Goal: Task Accomplishment & Management: Manage account settings

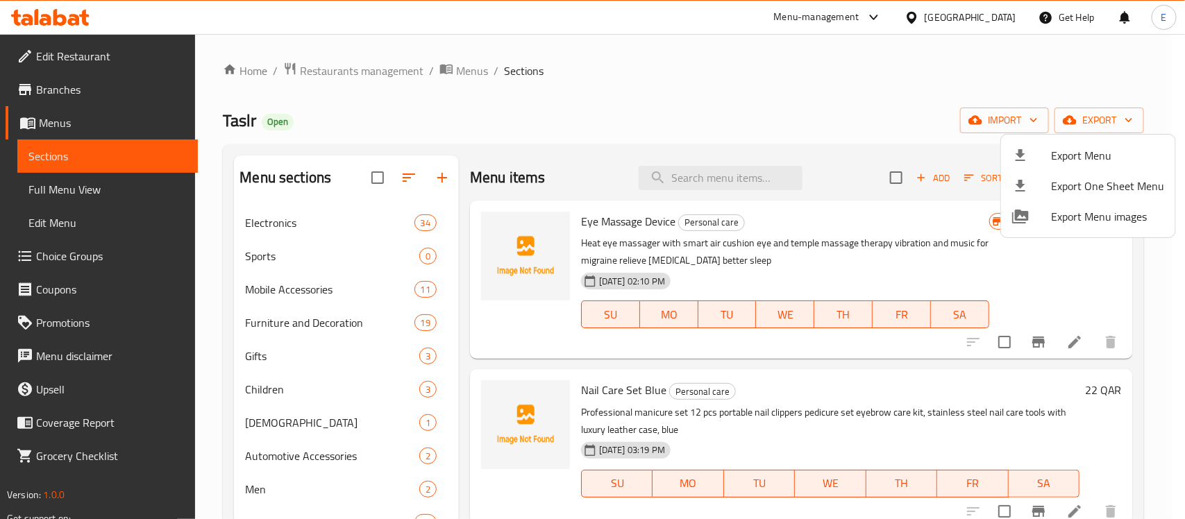
click at [378, 73] on div at bounding box center [592, 259] width 1185 height 519
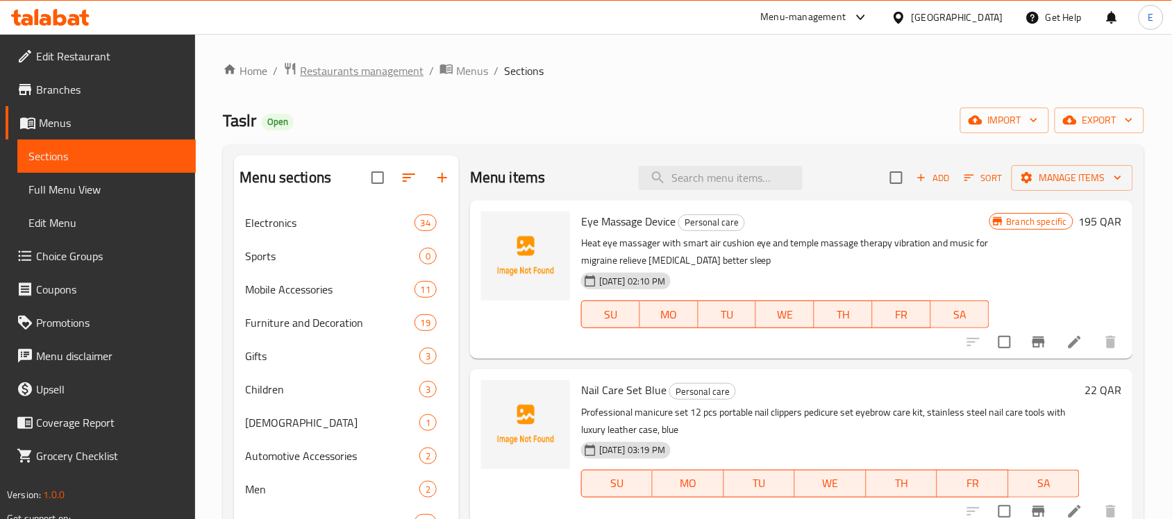
click at [378, 73] on span "Restaurants management" at bounding box center [362, 70] width 124 height 17
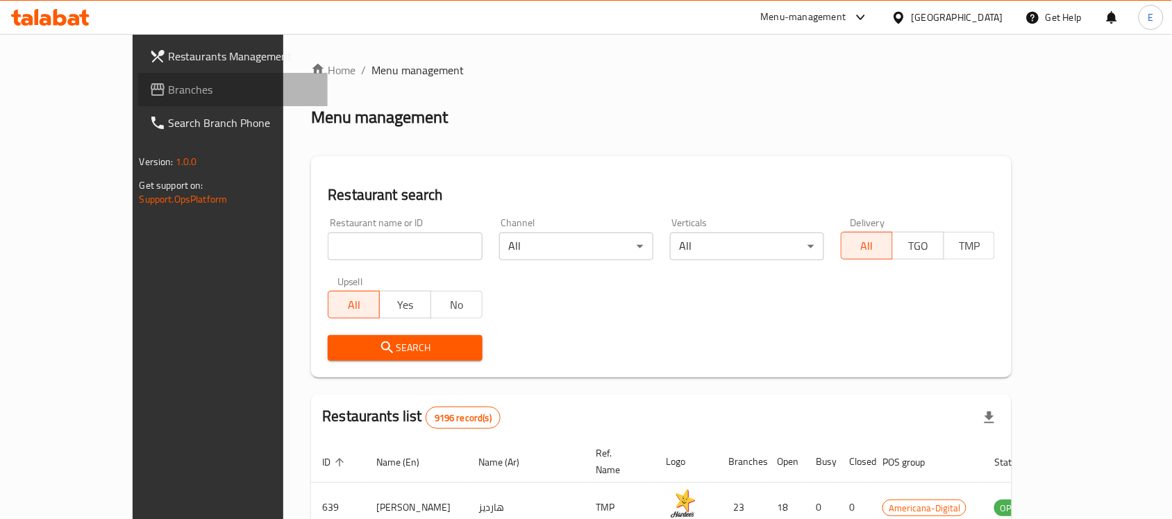
click at [169, 90] on span "Branches" at bounding box center [243, 89] width 149 height 17
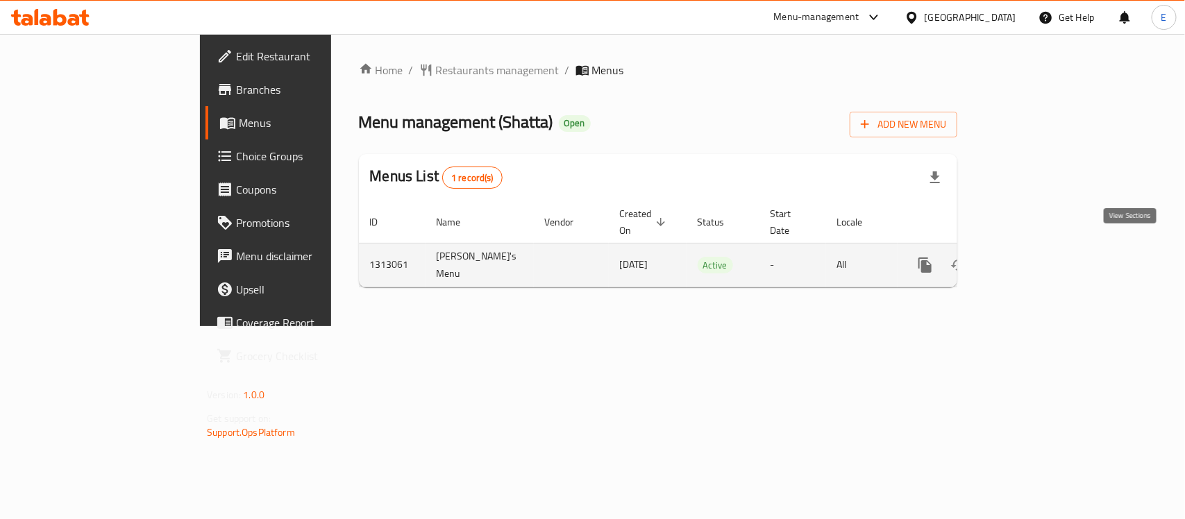
click at [1034, 257] on icon "enhanced table" at bounding box center [1025, 265] width 17 height 17
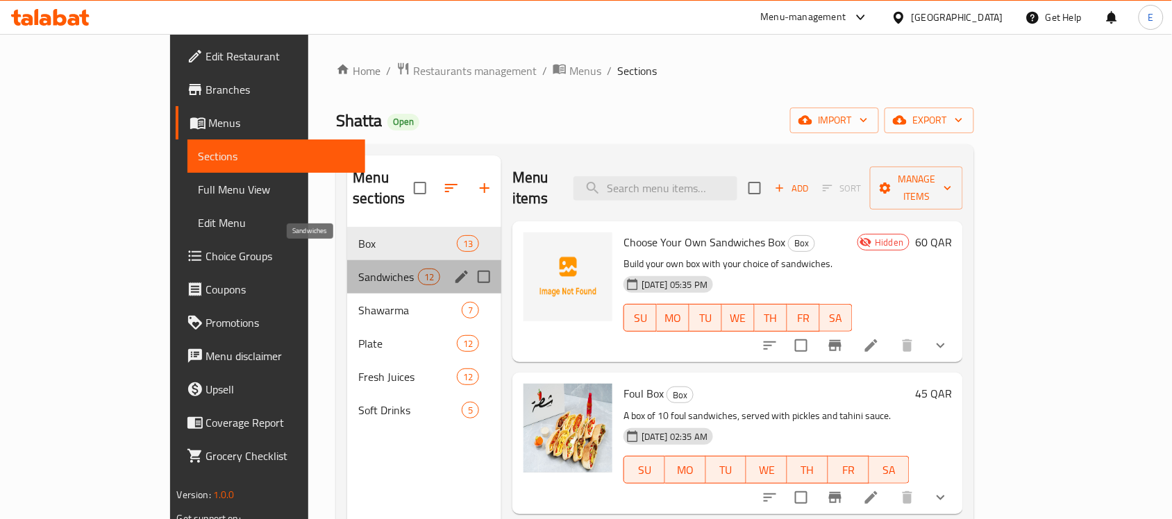
click at [358, 269] on span "Sandwiches" at bounding box center [387, 277] width 59 height 17
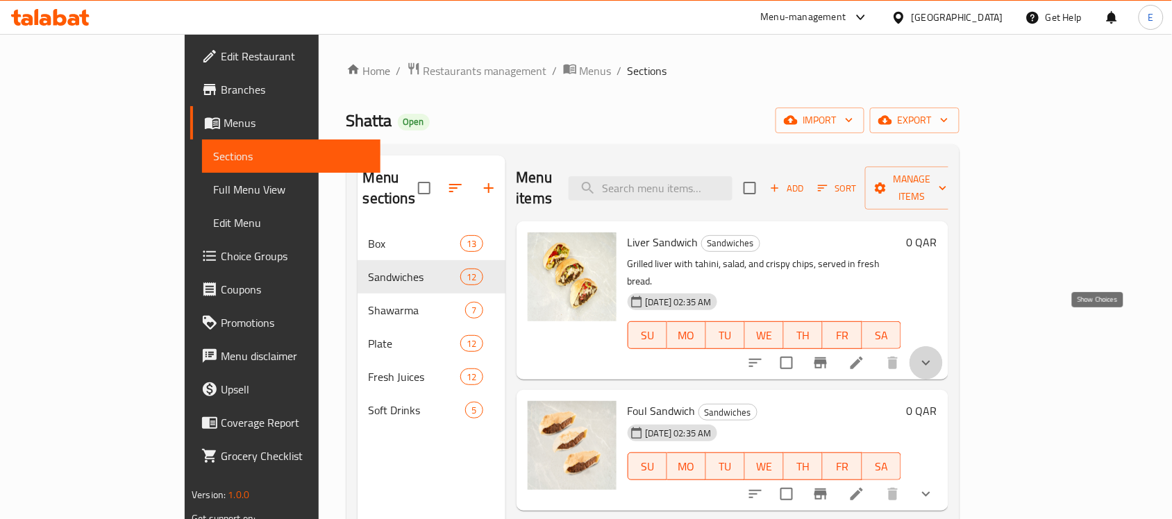
click at [934, 355] on icon "show more" at bounding box center [926, 363] width 17 height 17
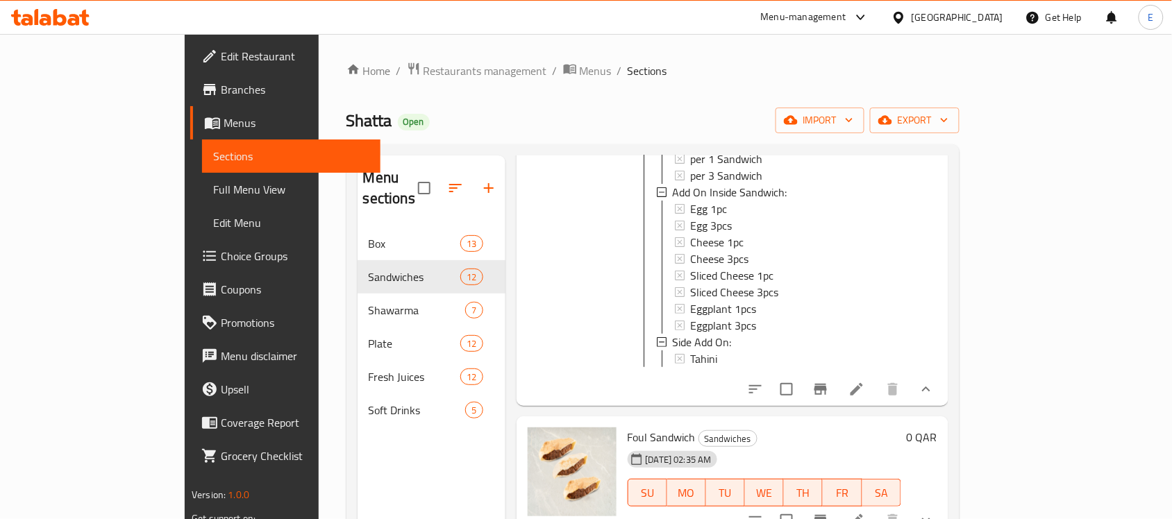
scroll to position [260, 0]
click at [934, 383] on icon "show more" at bounding box center [926, 391] width 17 height 17
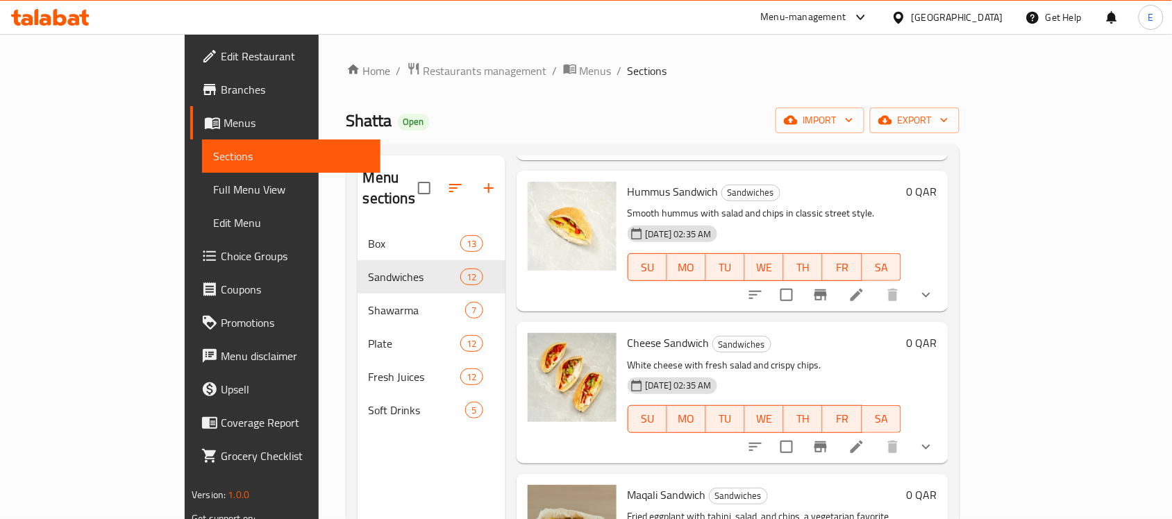
scroll to position [195, 0]
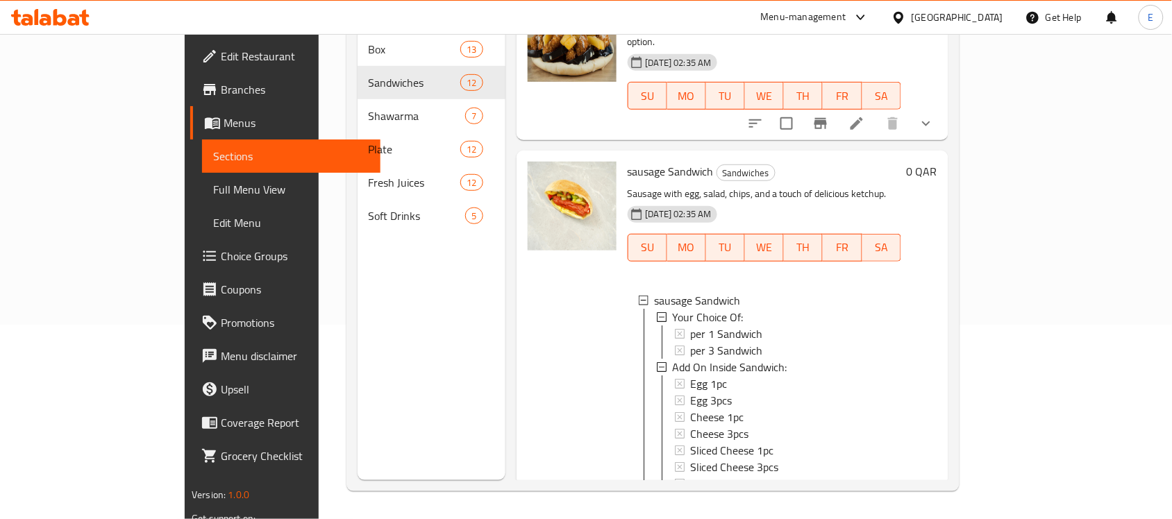
scroll to position [0, 0]
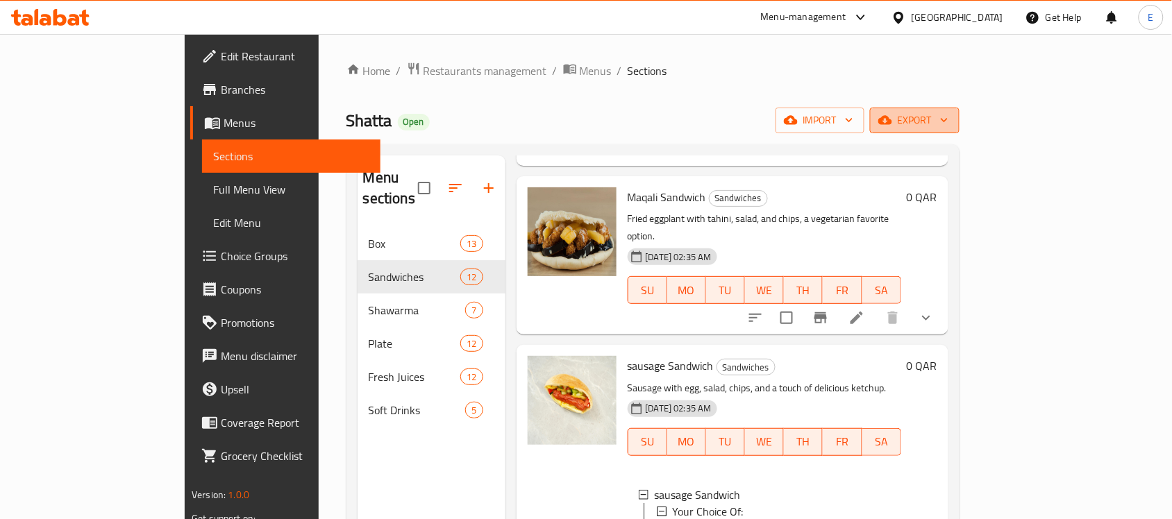
click at [948, 125] on span "export" at bounding box center [914, 120] width 67 height 17
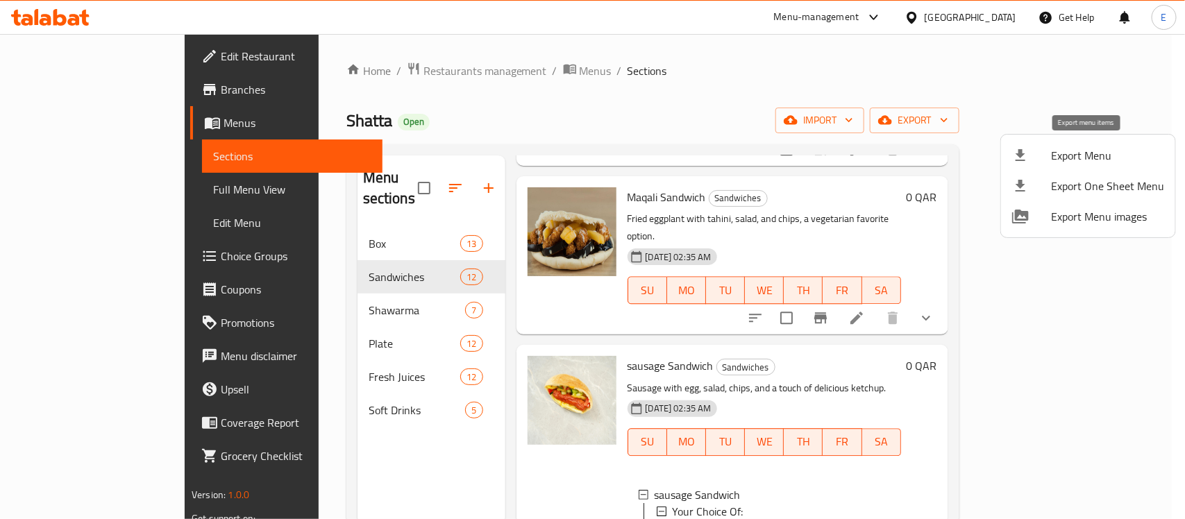
click at [1092, 160] on span "Export Menu" at bounding box center [1107, 155] width 113 height 17
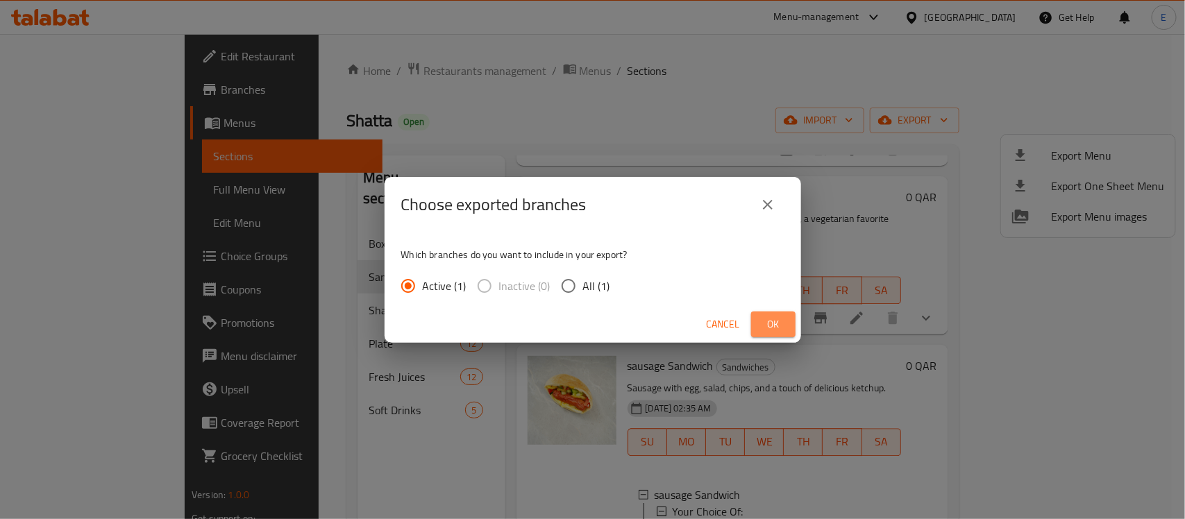
click at [780, 324] on span "Ok" at bounding box center [773, 324] width 22 height 17
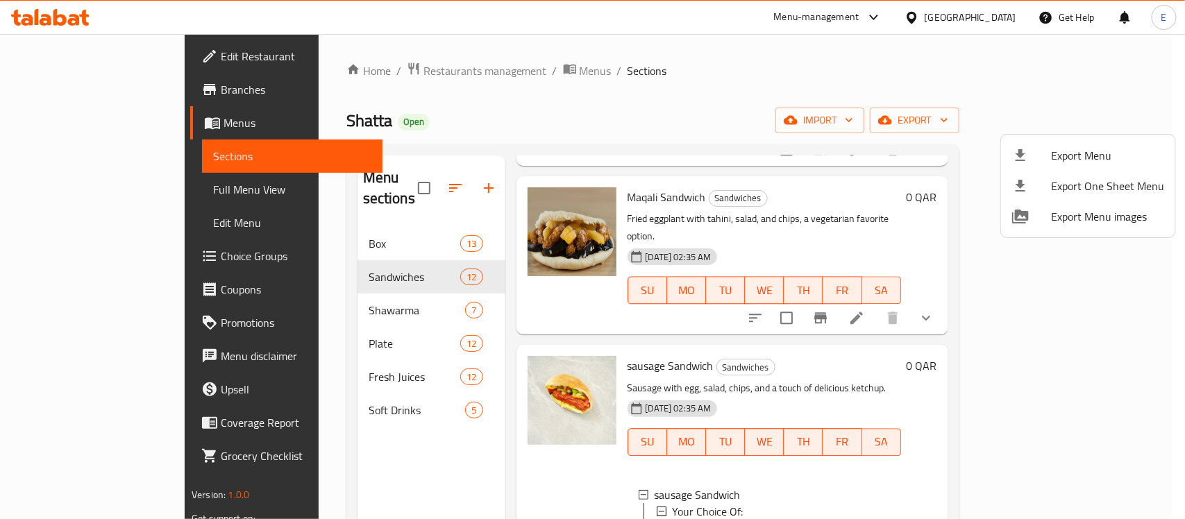
click at [1101, 373] on div at bounding box center [592, 259] width 1185 height 519
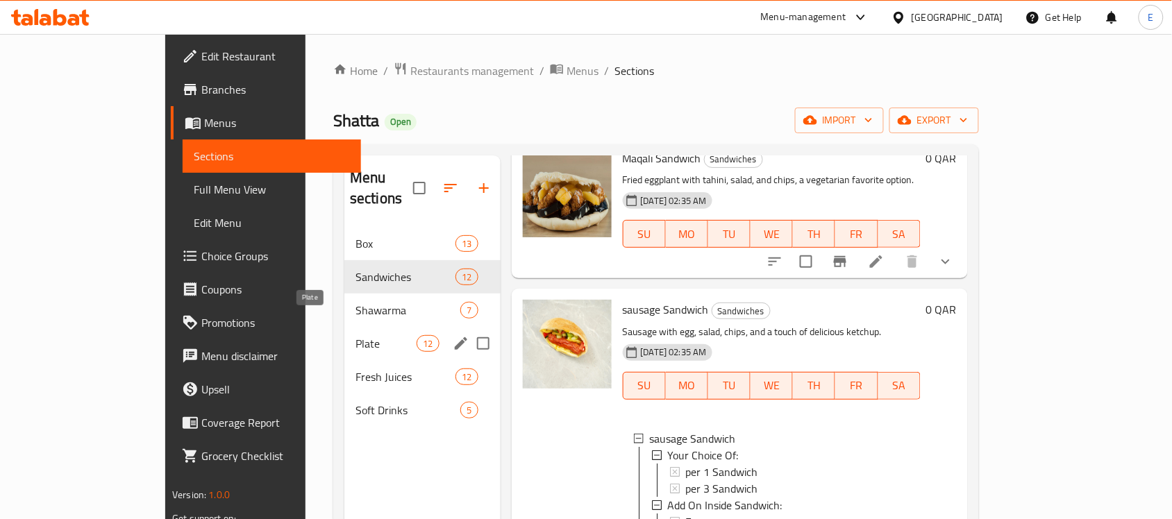
click at [355, 335] on span "Plate" at bounding box center [385, 343] width 61 height 17
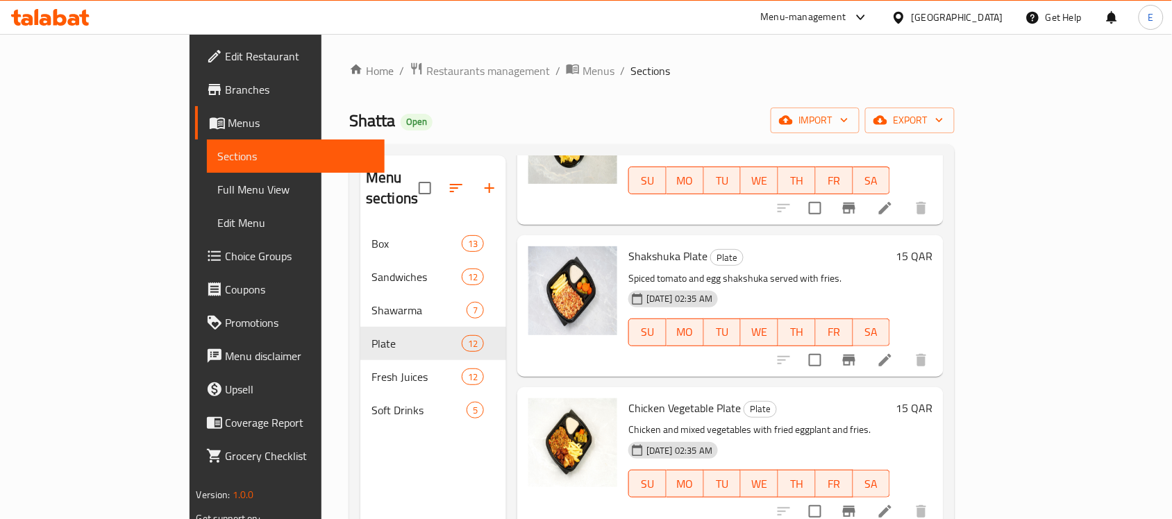
scroll to position [444, 0]
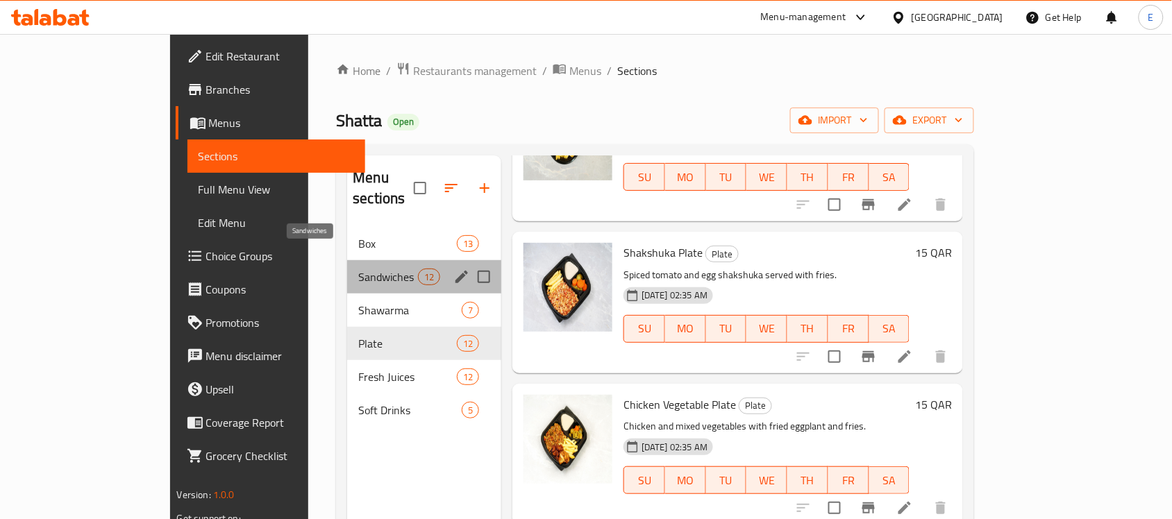
click at [358, 269] on span "Sandwiches" at bounding box center [387, 277] width 59 height 17
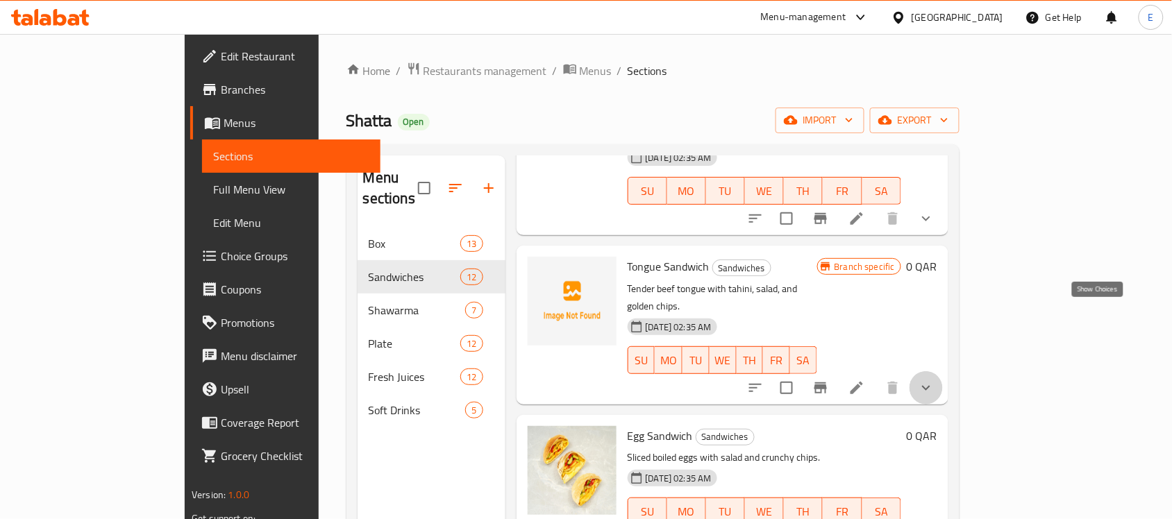
click at [934, 380] on icon "show more" at bounding box center [926, 388] width 17 height 17
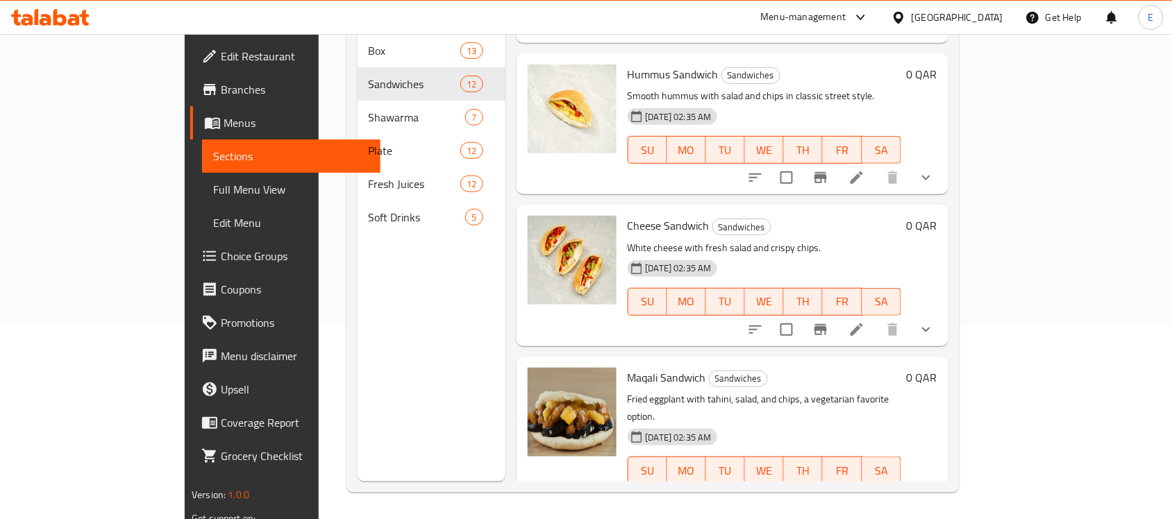
scroll to position [1615, 0]
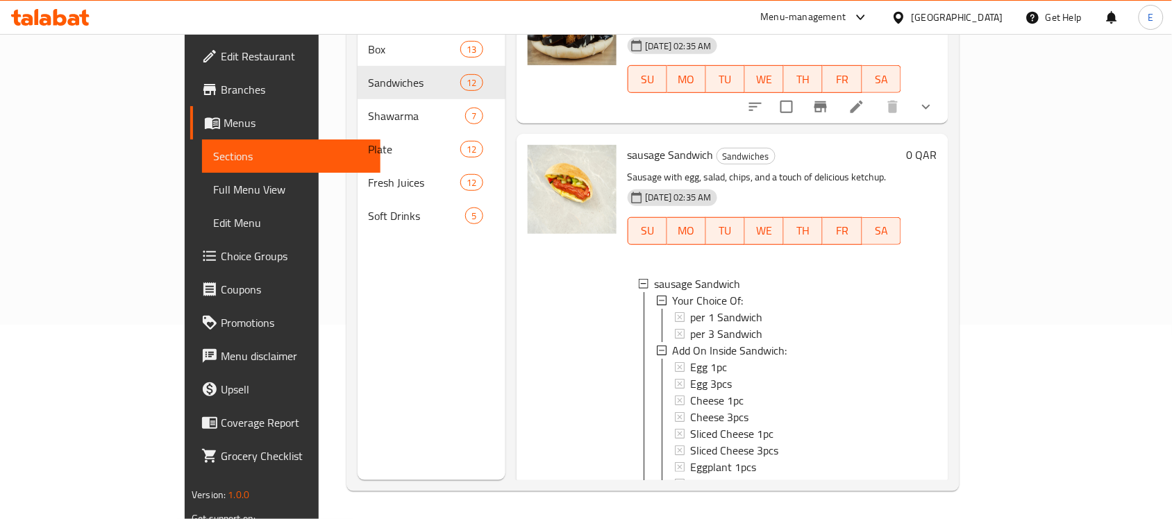
scroll to position [0, 0]
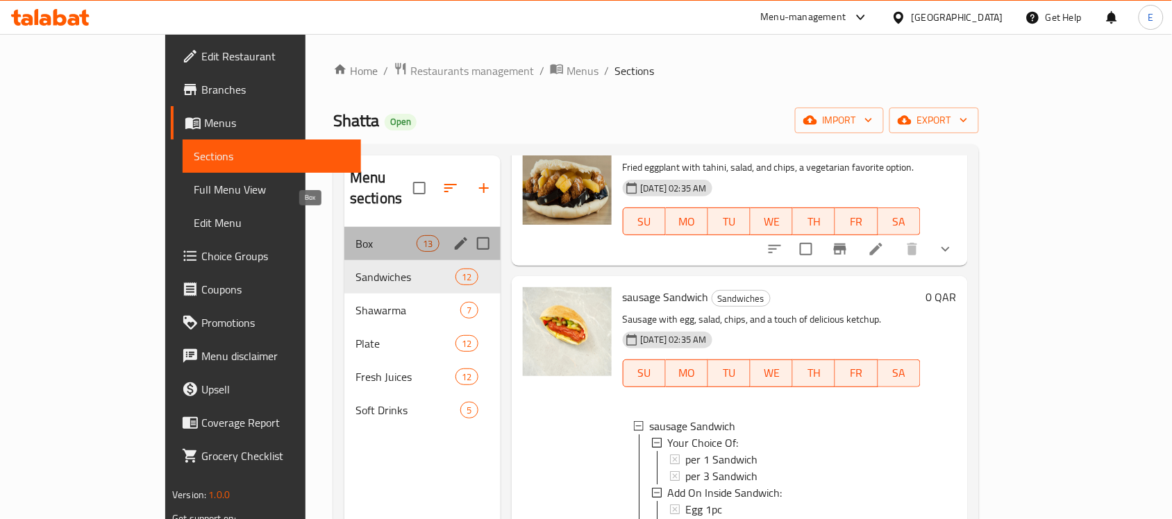
click at [355, 235] on span "Box" at bounding box center [385, 243] width 61 height 17
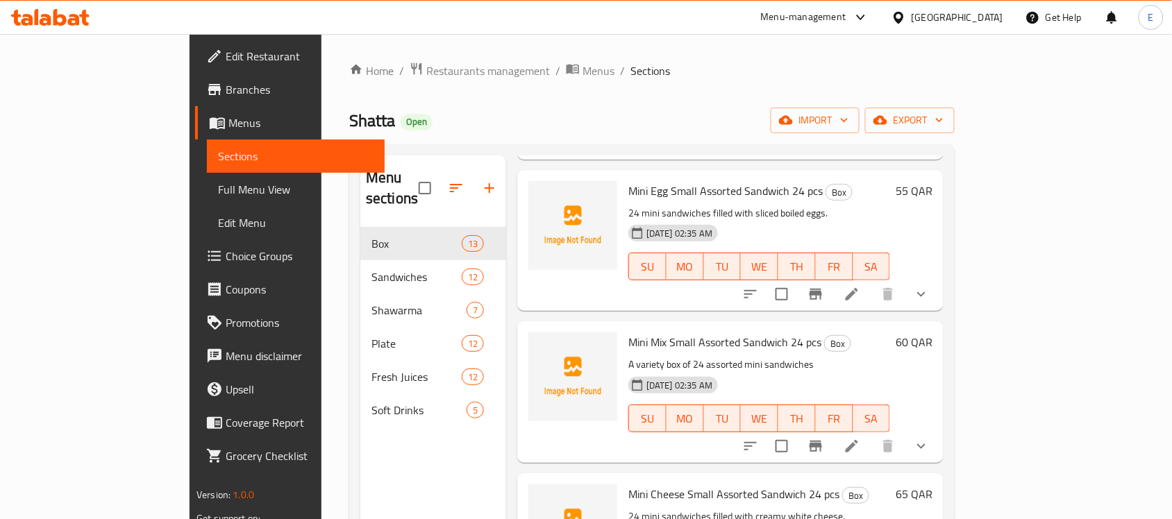
scroll to position [195, 0]
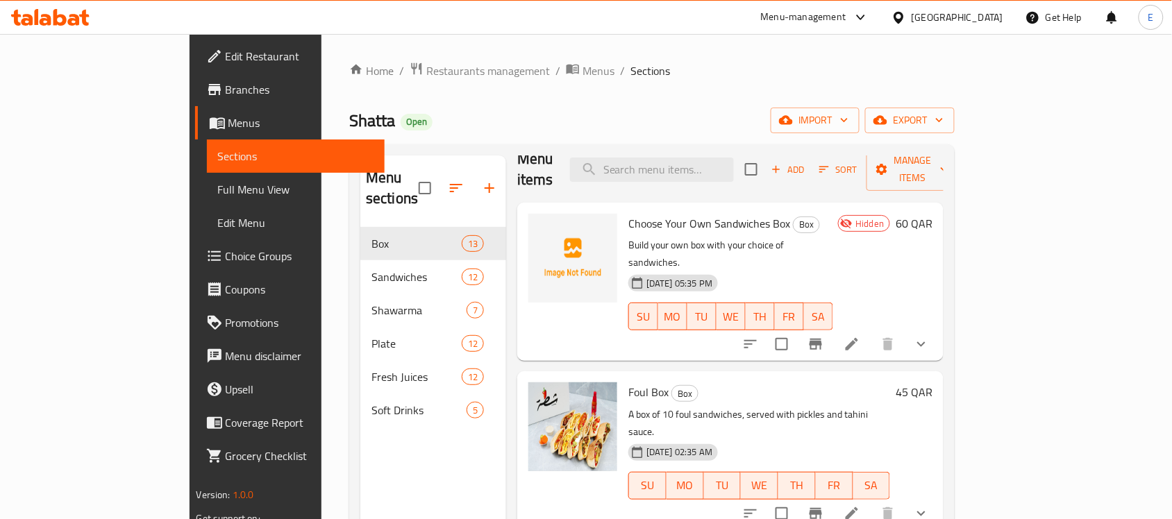
scroll to position [0, 0]
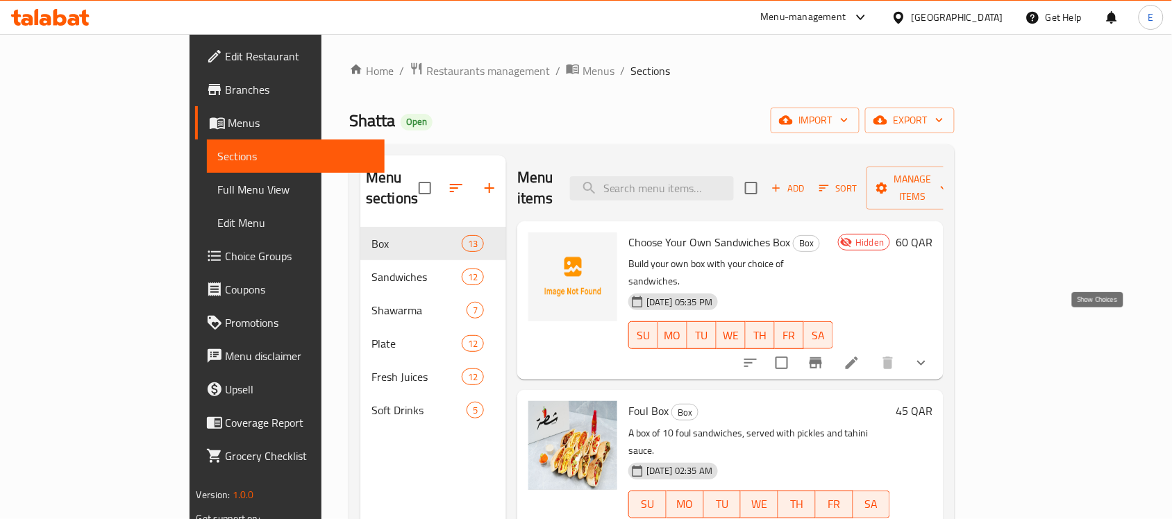
click at [930, 355] on icon "show more" at bounding box center [921, 363] width 17 height 17
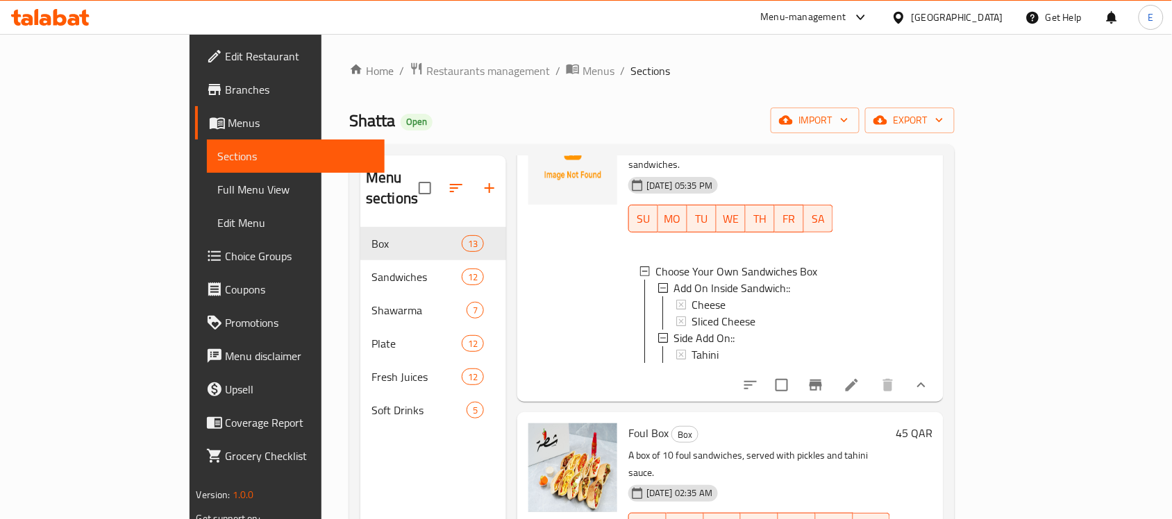
scroll to position [119, 0]
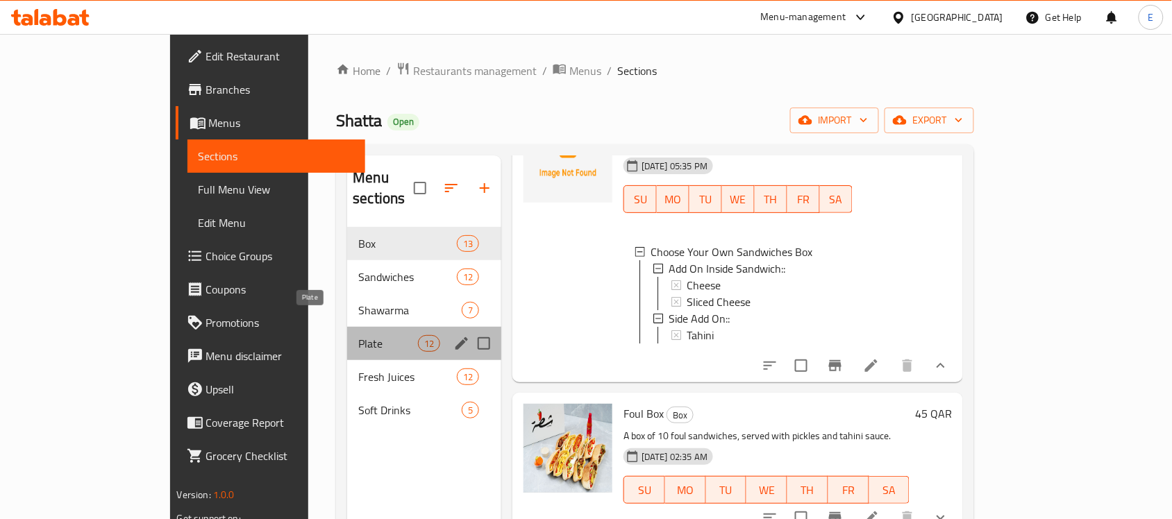
click at [358, 335] on span "Plate" at bounding box center [387, 343] width 59 height 17
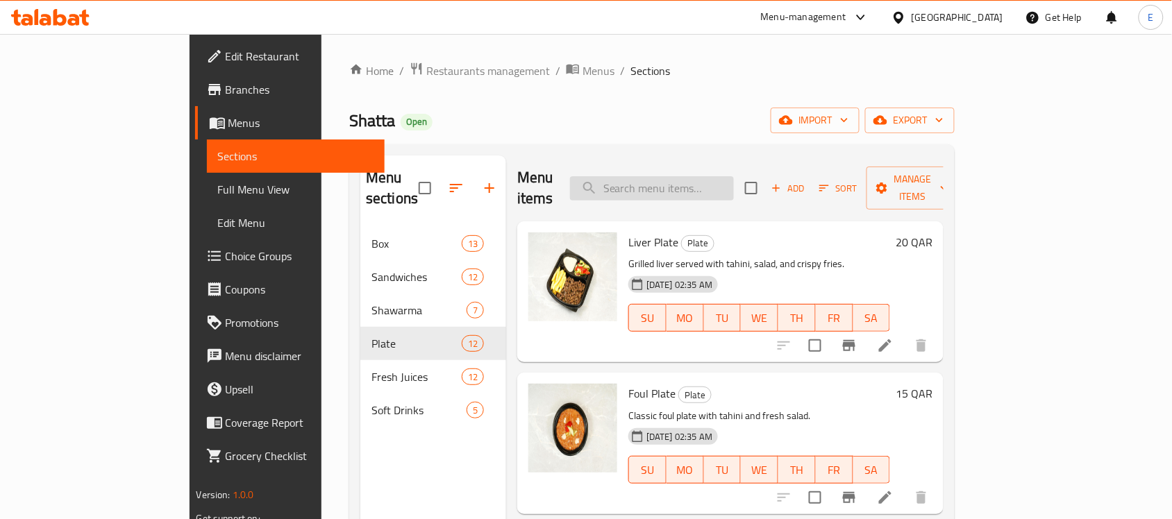
click at [733, 176] on input "search" at bounding box center [652, 188] width 164 height 24
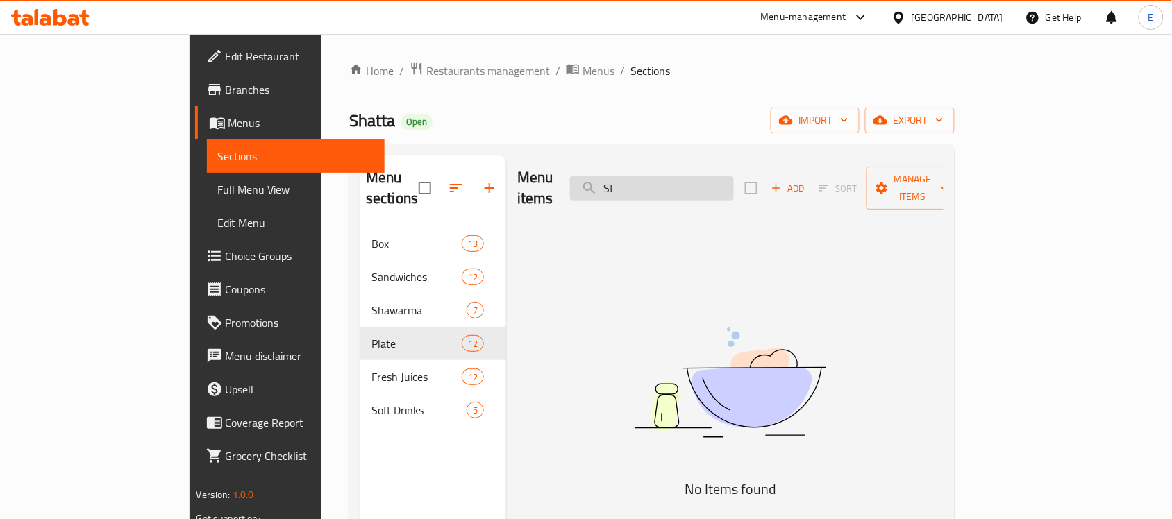
type input "S"
type input "f"
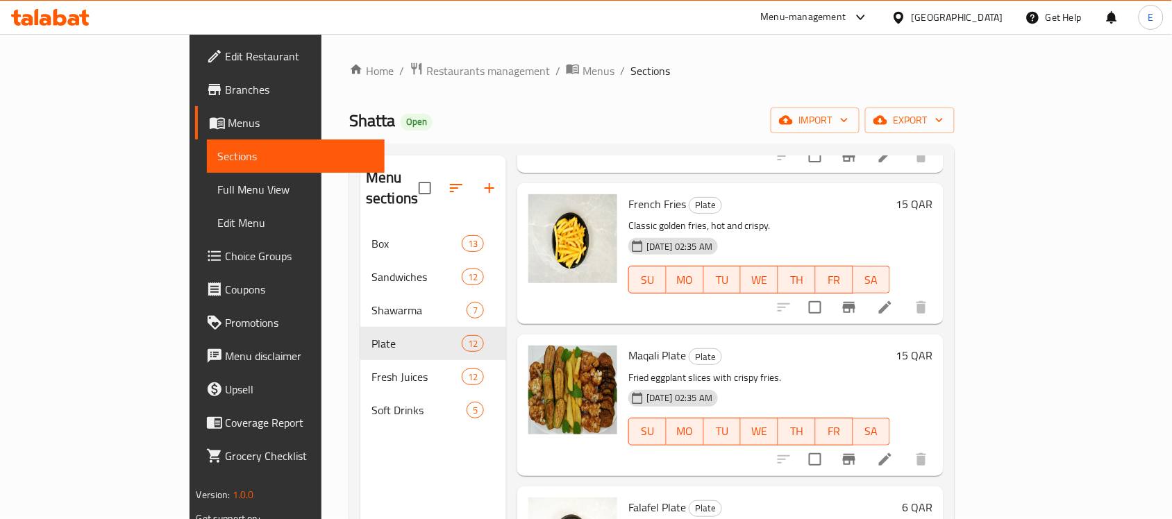
scroll to position [957, 0]
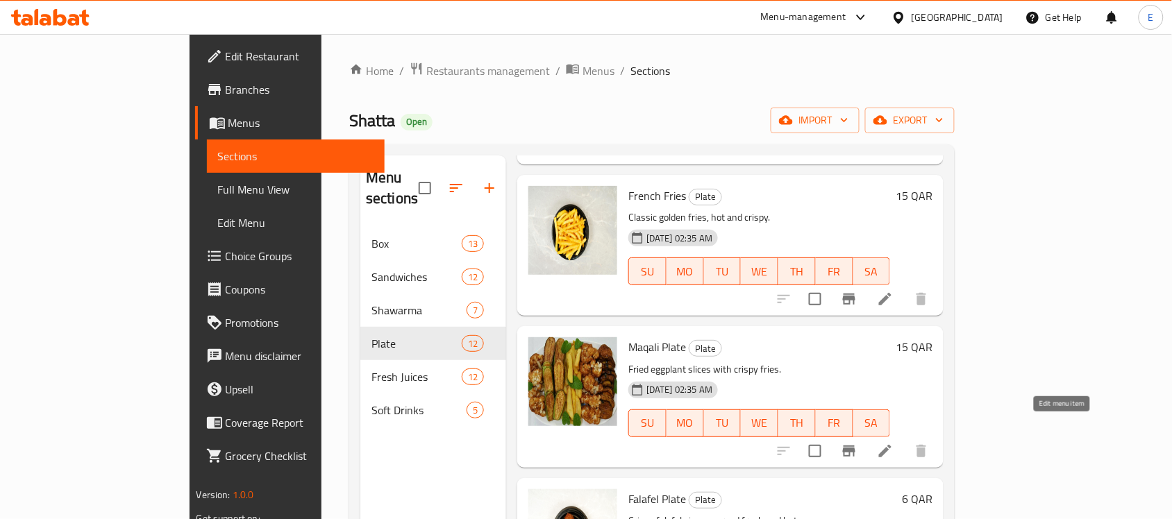
click at [893, 443] on icon at bounding box center [885, 451] width 17 height 17
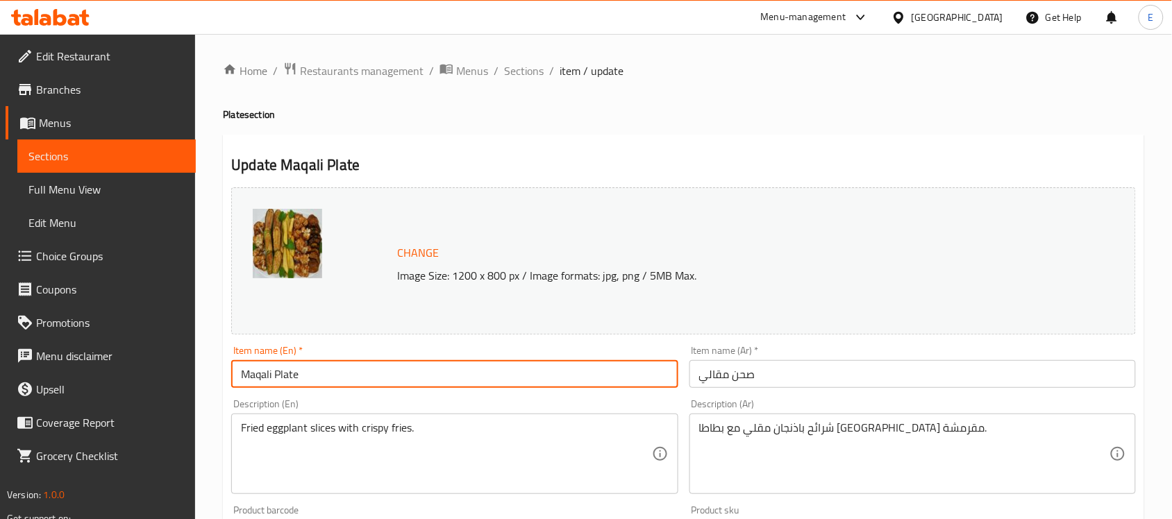
drag, startPoint x: 273, startPoint y: 373, endPoint x: 199, endPoint y: 384, distance: 74.3
click at [199, 384] on div "Home / Restaurants management / Menus / Sections / item / update Plate section …" at bounding box center [683, 517] width 977 height 967
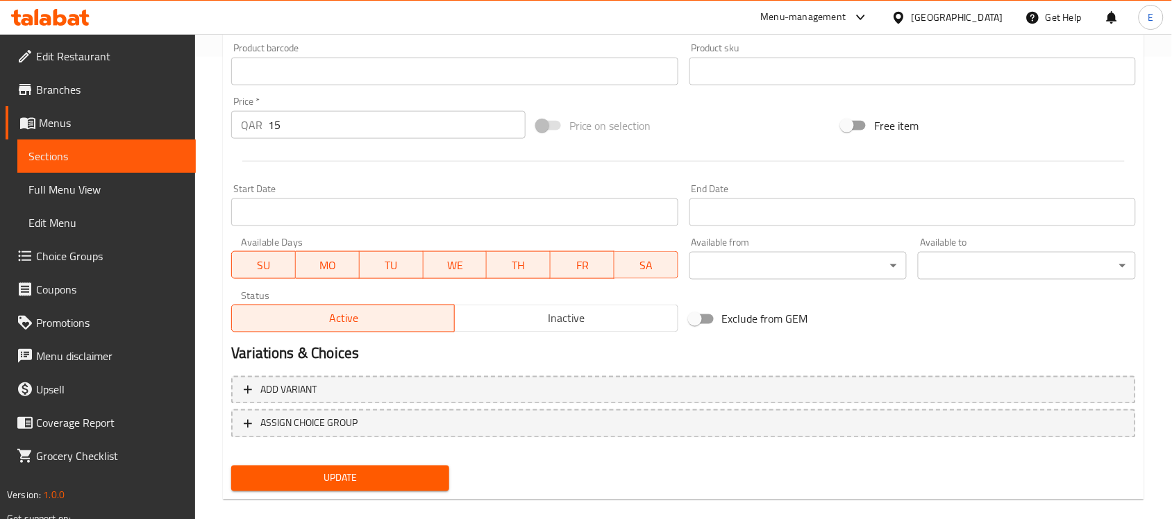
scroll to position [480, 0]
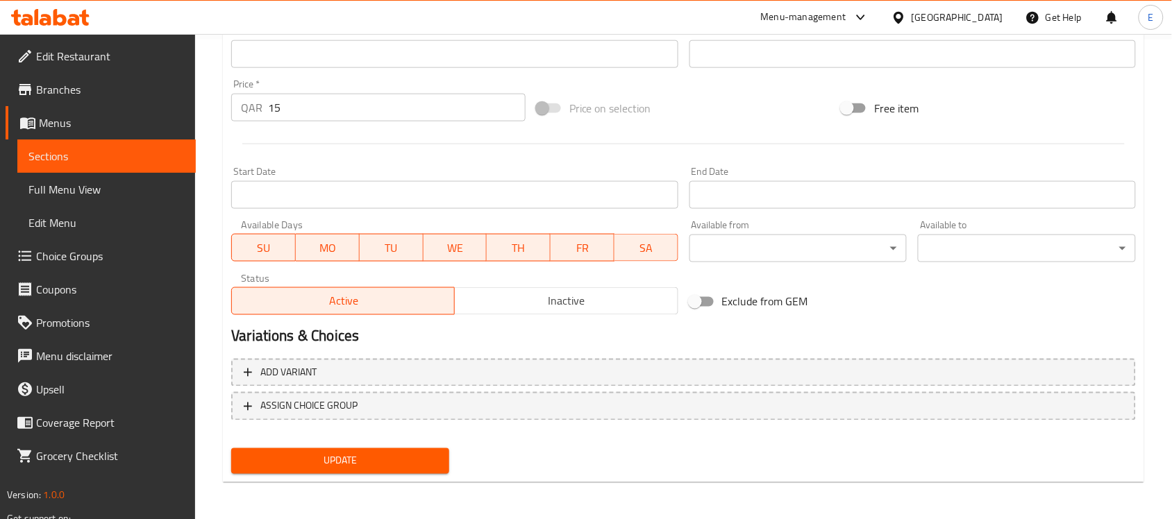
type input "Stir Fry Plate"
click at [397, 462] on span "Update" at bounding box center [340, 461] width 196 height 17
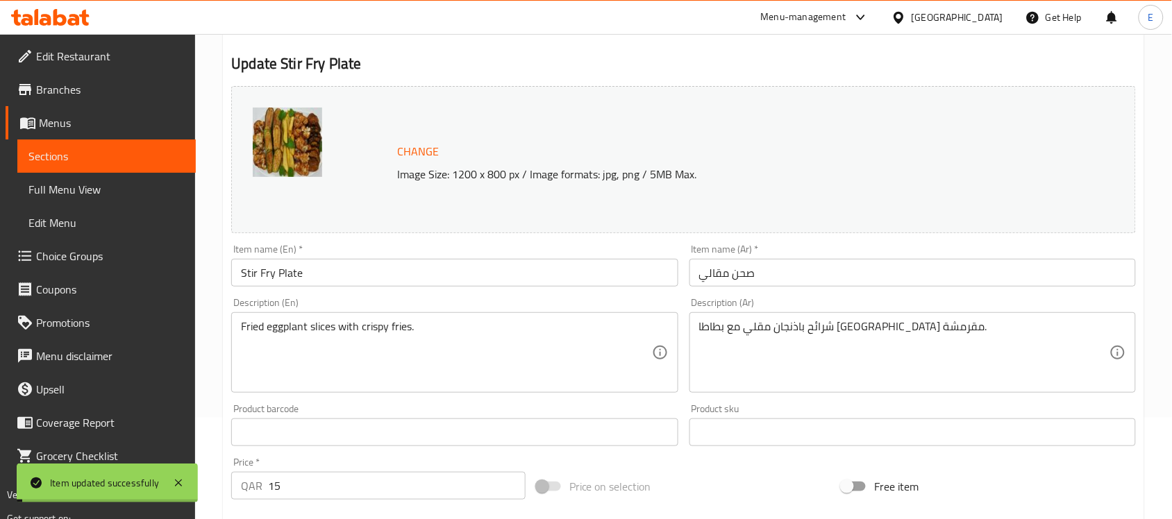
scroll to position [0, 0]
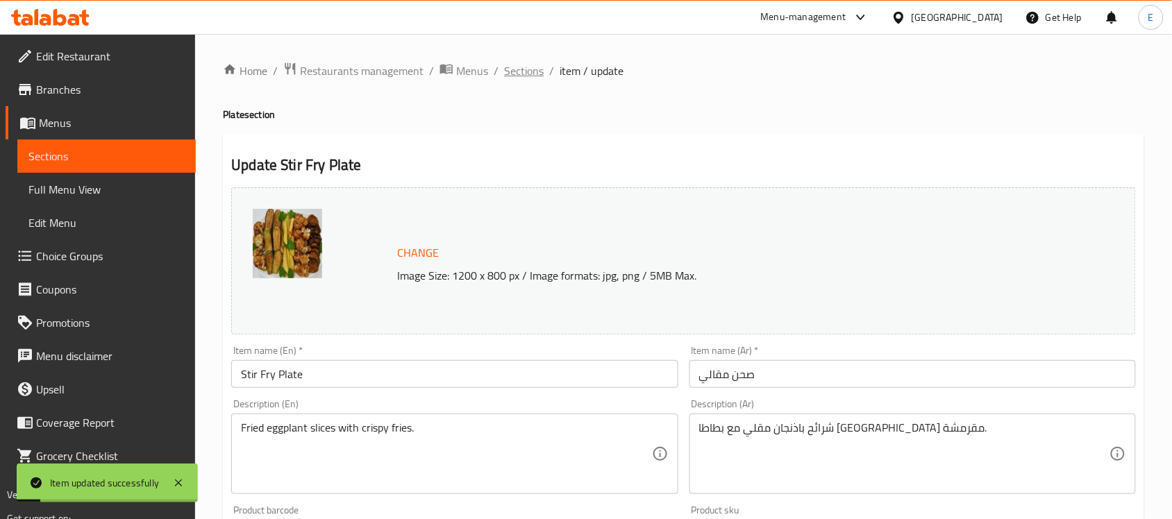
click at [526, 67] on span "Sections" at bounding box center [524, 70] width 40 height 17
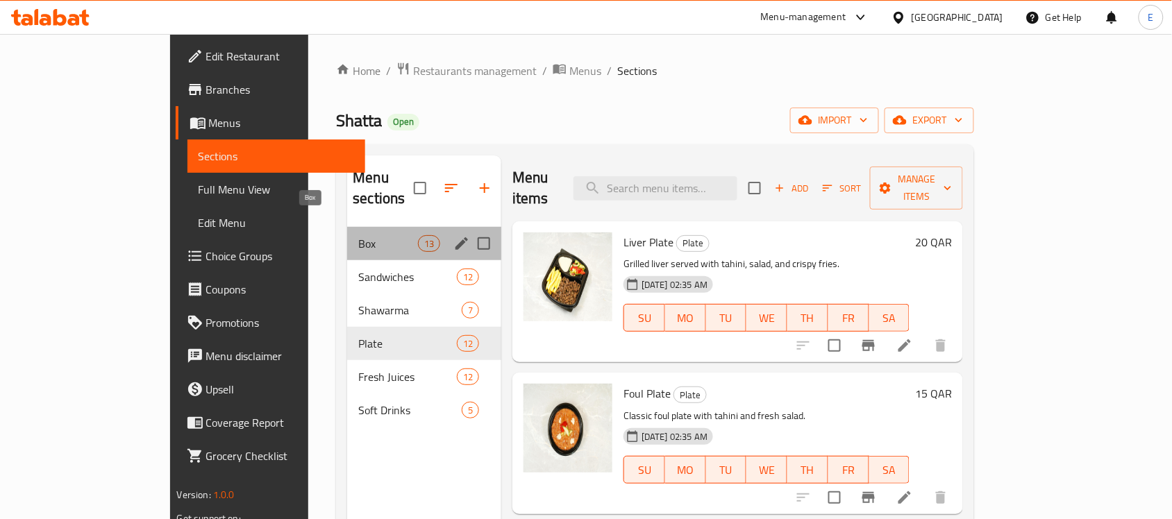
click at [358, 235] on span "Box" at bounding box center [387, 243] width 59 height 17
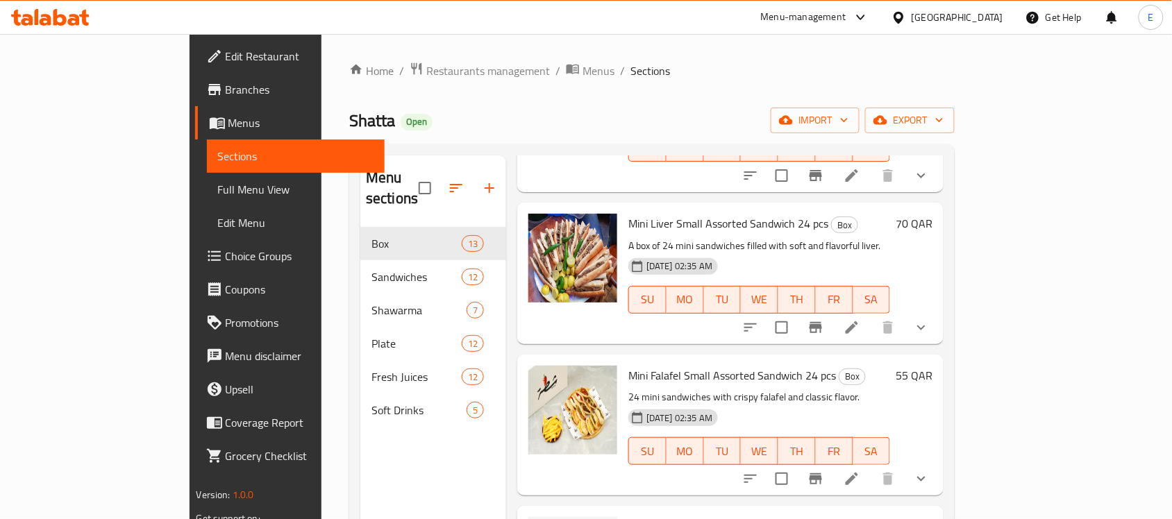
scroll to position [1188, 0]
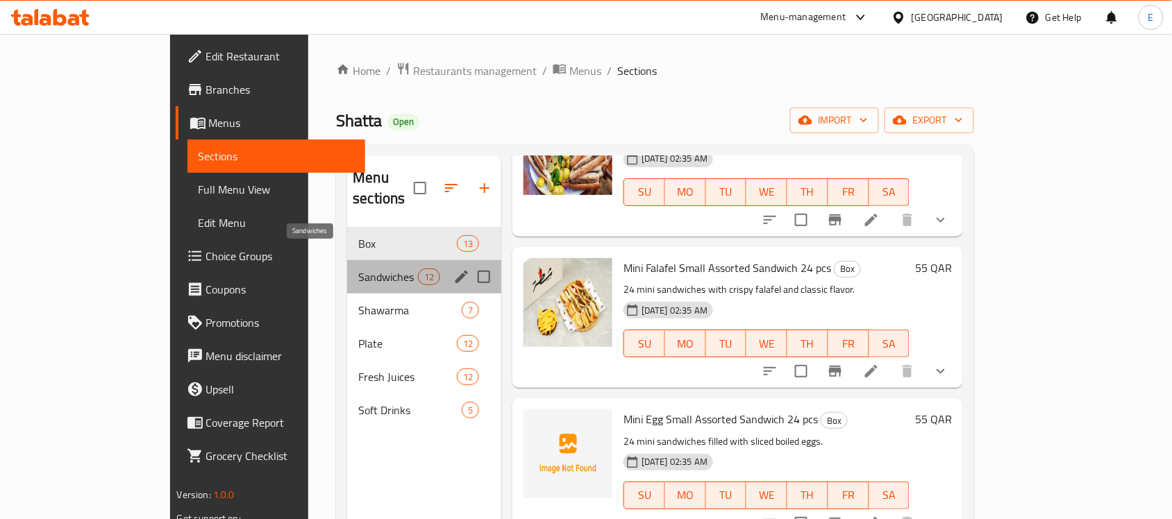
click at [358, 269] on span "Sandwiches" at bounding box center [387, 277] width 59 height 17
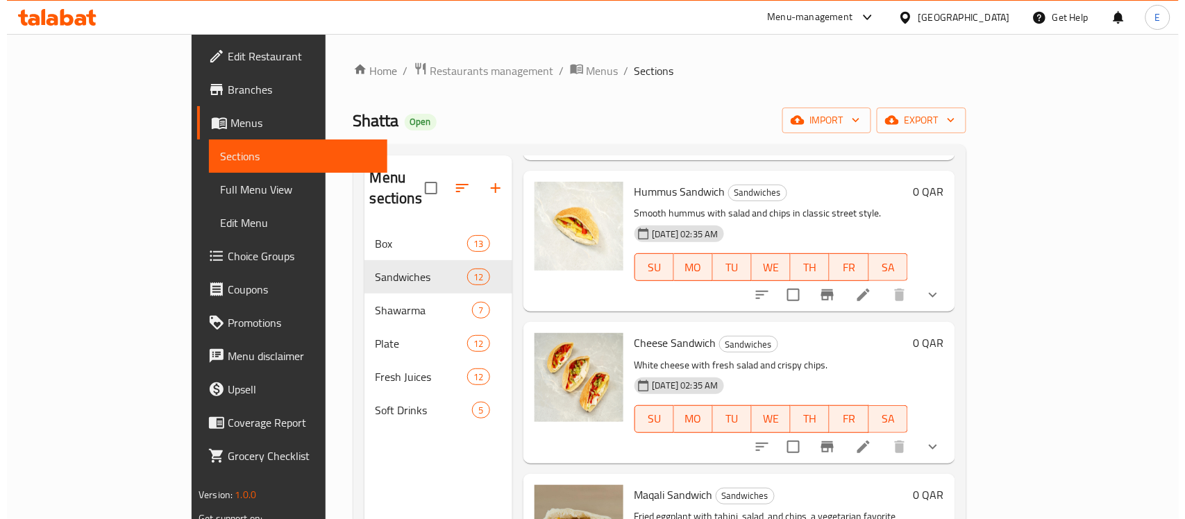
scroll to position [1313, 0]
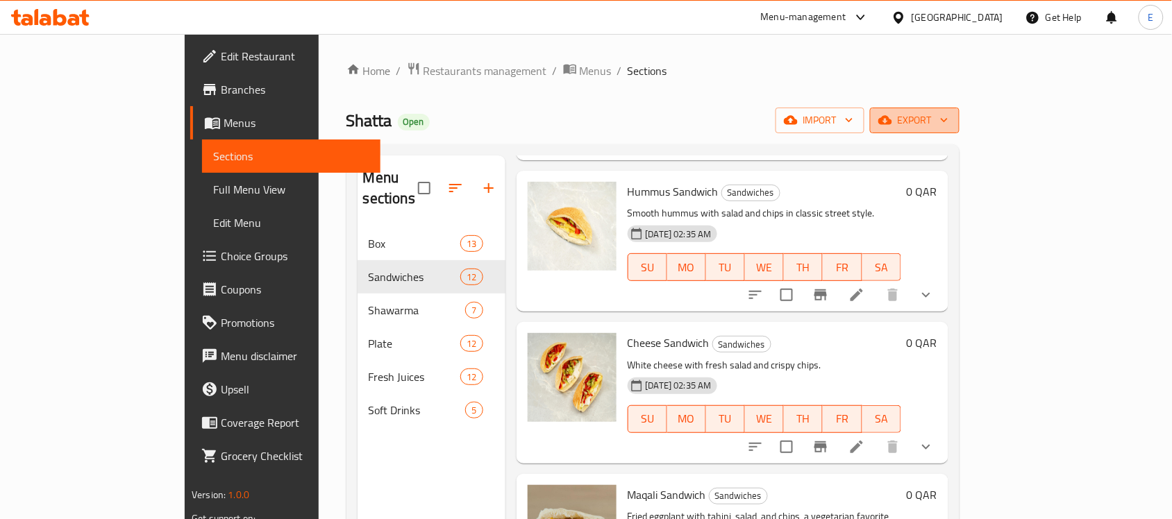
click at [948, 115] on span "export" at bounding box center [914, 120] width 67 height 17
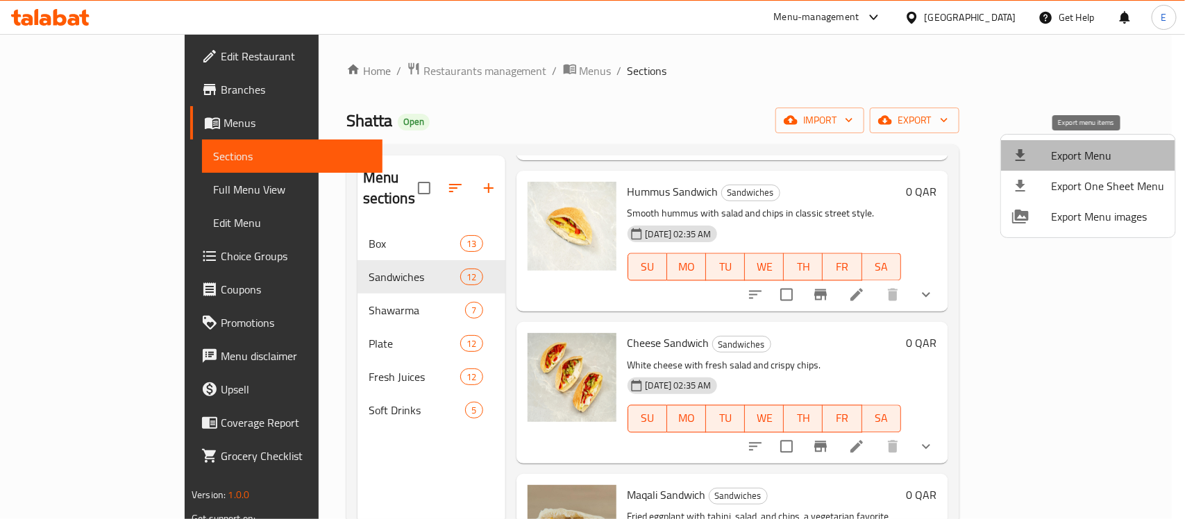
click at [1106, 158] on span "Export Menu" at bounding box center [1107, 155] width 113 height 17
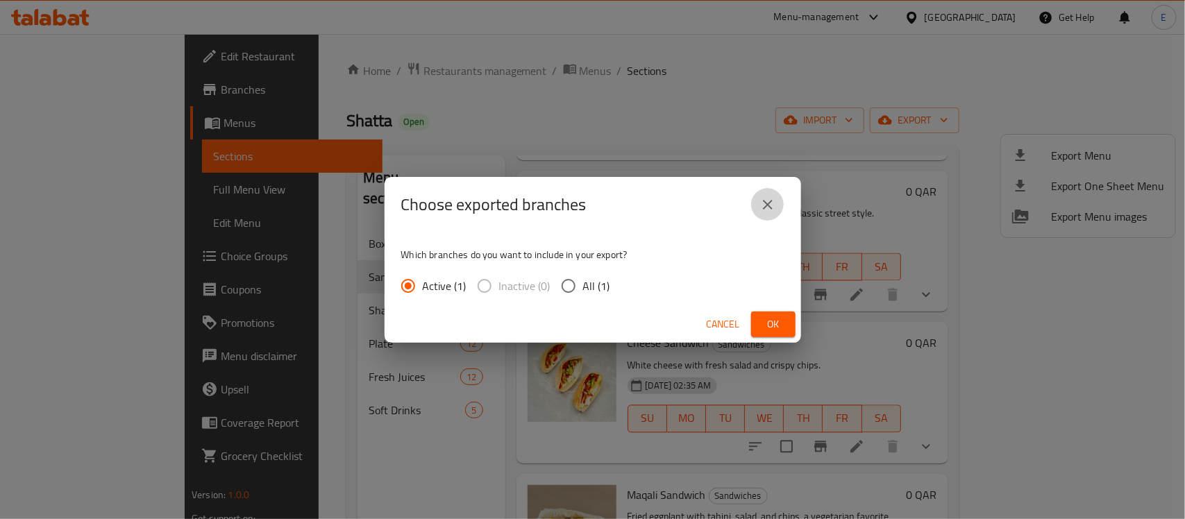
click at [768, 209] on icon "close" at bounding box center [767, 204] width 17 height 17
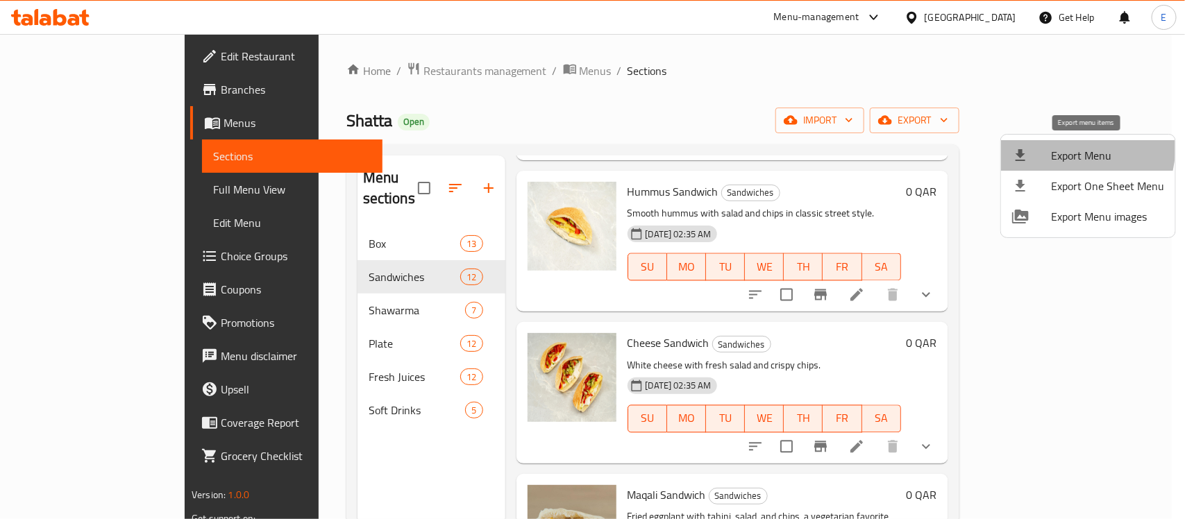
click at [1048, 144] on li "Export Menu" at bounding box center [1088, 155] width 174 height 31
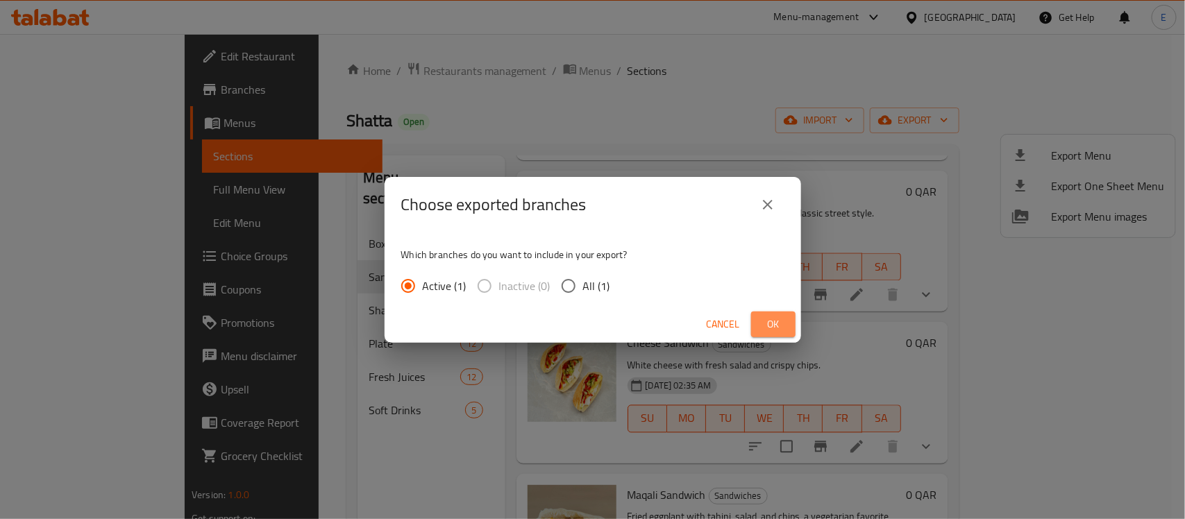
click at [769, 324] on span "Ok" at bounding box center [773, 324] width 22 height 17
